Goal: Find specific page/section: Find specific page/section

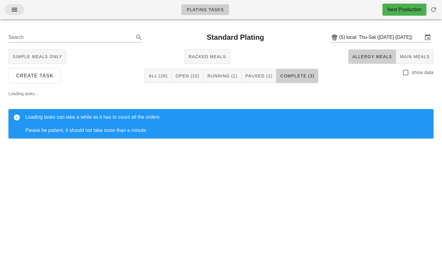
click at [14, 9] on icon "button" at bounding box center [14, 9] width 7 height 7
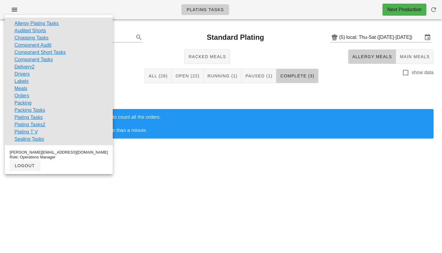
click at [117, 72] on div "Create Task All (26) Open (22) Running (1) Paused (1) Complete (3) show data" at bounding box center [221, 75] width 435 height 19
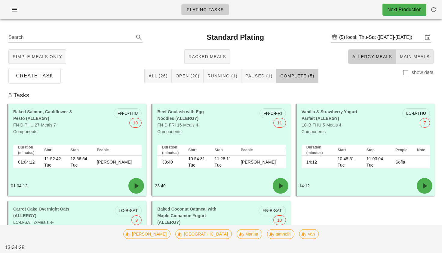
click at [422, 56] on span "Main Meals" at bounding box center [415, 56] width 30 height 5
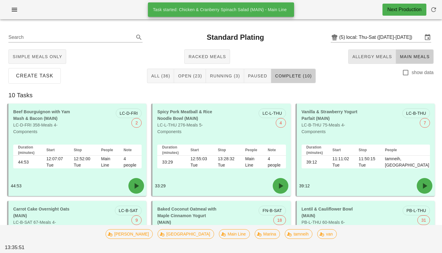
click at [375, 59] on span "Allergy Meals" at bounding box center [372, 56] width 40 height 5
